Goal: Information Seeking & Learning: Learn about a topic

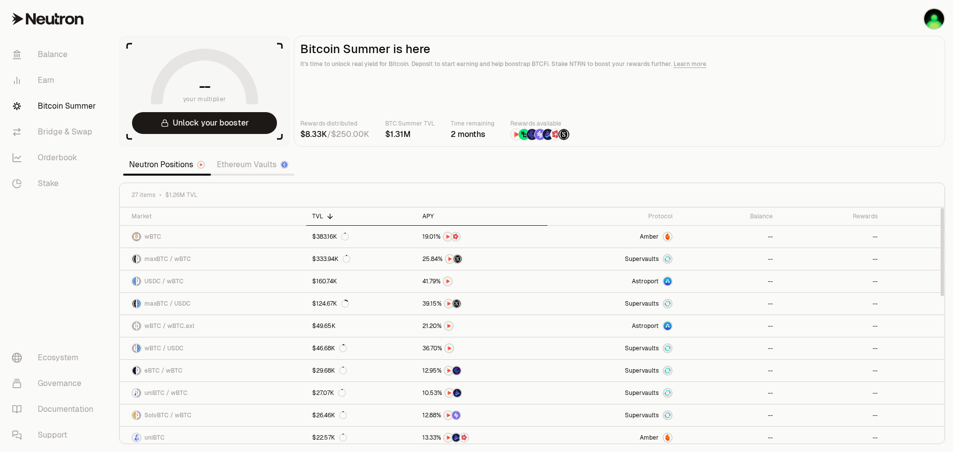
click at [431, 216] on div "APY" at bounding box center [481, 216] width 119 height 8
click at [45, 76] on link "Earn" at bounding box center [55, 80] width 103 height 26
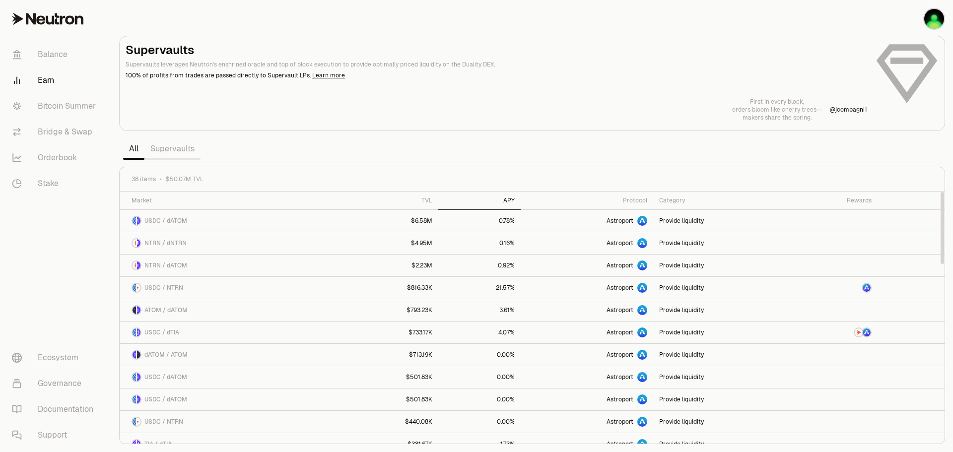
click at [514, 205] on th "APY" at bounding box center [479, 201] width 82 height 18
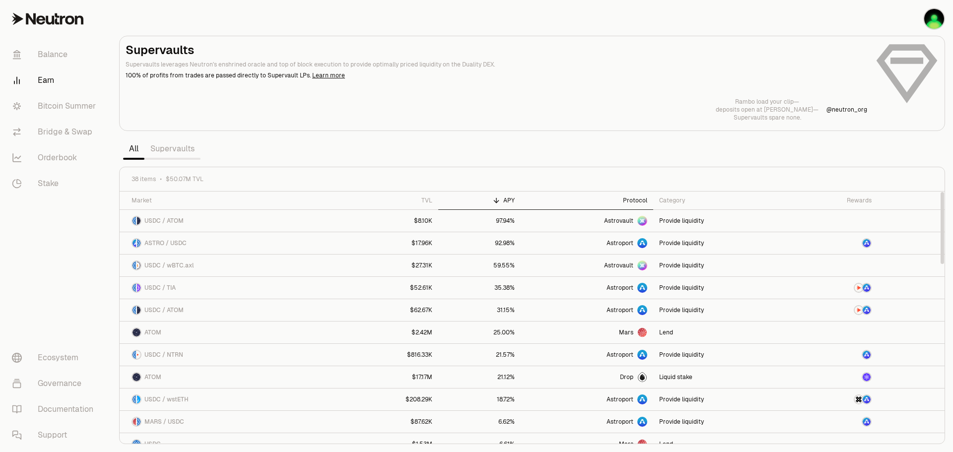
click at [641, 200] on div "Protocol" at bounding box center [586, 200] width 121 height 8
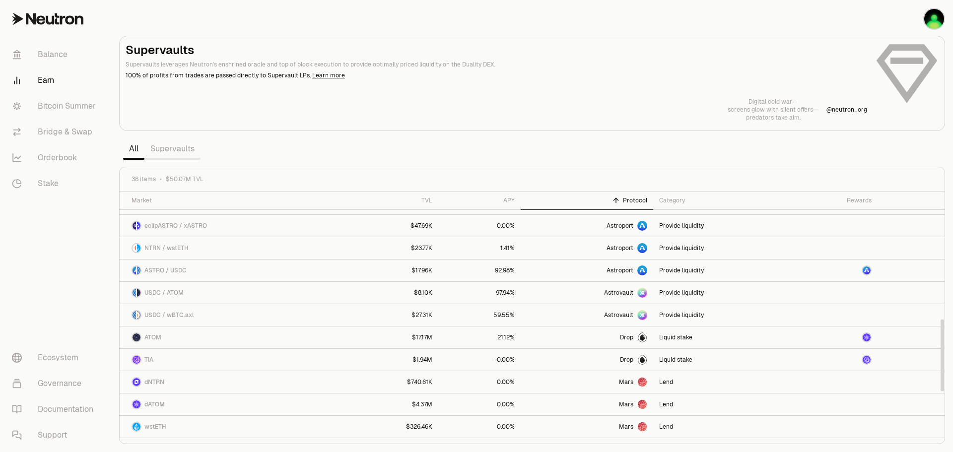
scroll to position [447, 0]
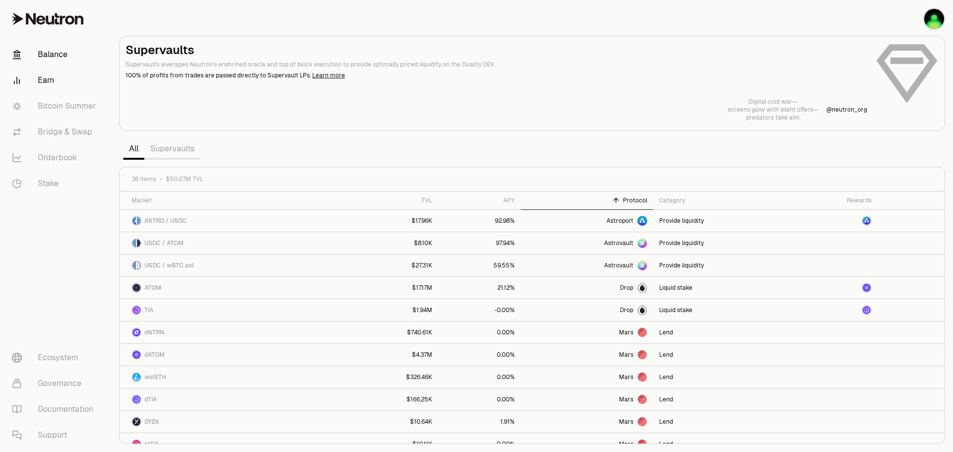
click at [51, 53] on link "Balance" at bounding box center [55, 55] width 103 height 26
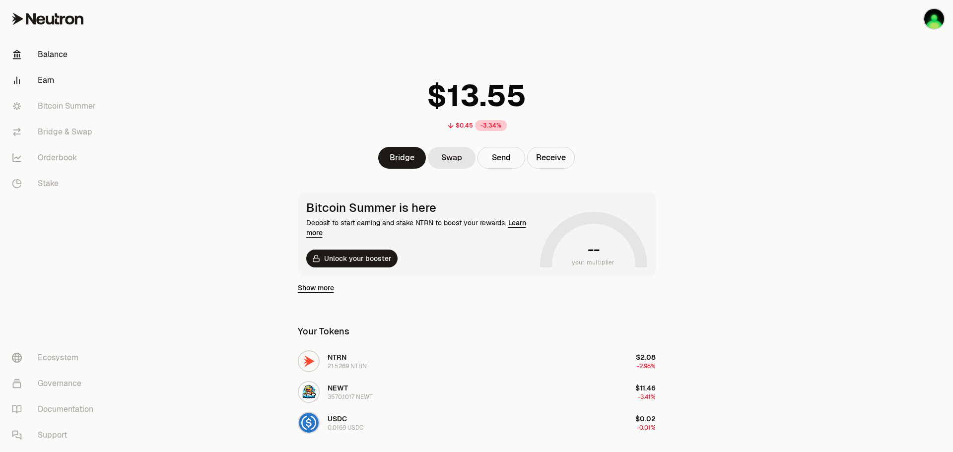
click at [54, 83] on link "Earn" at bounding box center [55, 80] width 103 height 26
